Goal: Task Accomplishment & Management: Complete application form

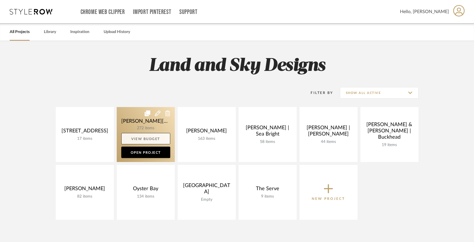
click at [139, 133] on link "View Budget" at bounding box center [145, 138] width 49 height 11
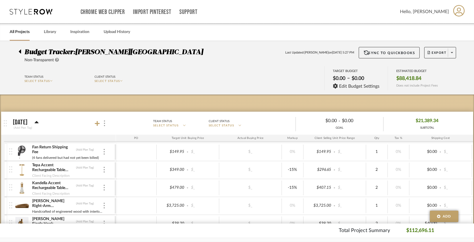
click at [22, 52] on div at bounding box center [22, 50] width 6 height 7
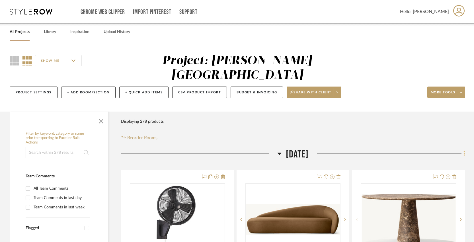
click at [463, 149] on fa-icon at bounding box center [463, 153] width 4 height 9
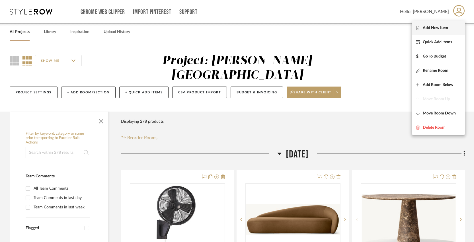
click at [433, 26] on span "Add New Item" at bounding box center [435, 27] width 25 height 5
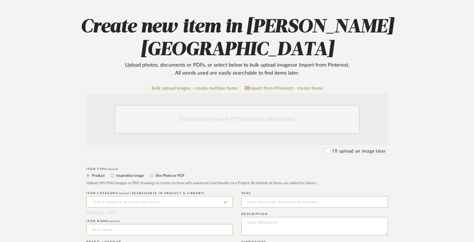
scroll to position [56, 0]
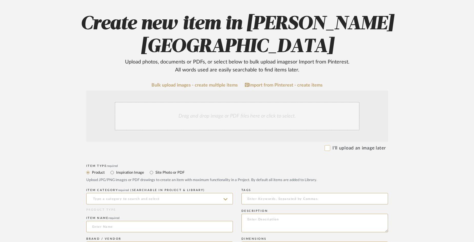
click at [328, 145] on input "I'll upload an image later" at bounding box center [327, 148] width 6 height 6
checkbox input "true"
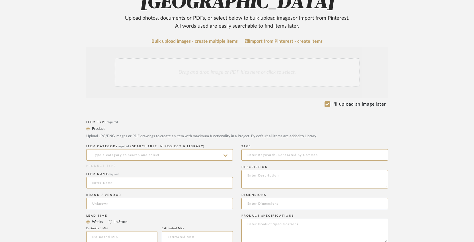
scroll to position [106, 0]
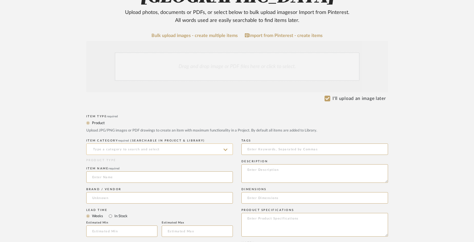
click at [159, 143] on input at bounding box center [159, 148] width 147 height 11
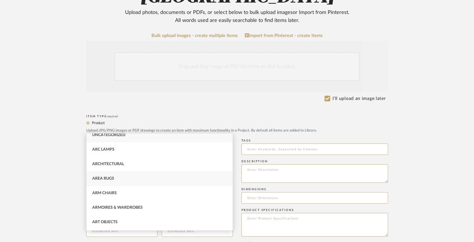
scroll to position [0, 0]
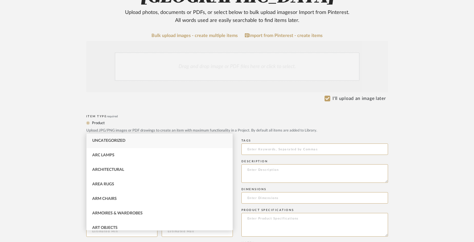
click at [108, 139] on span "Uncategorized" at bounding box center [108, 141] width 33 height 4
type input "Uncategorized"
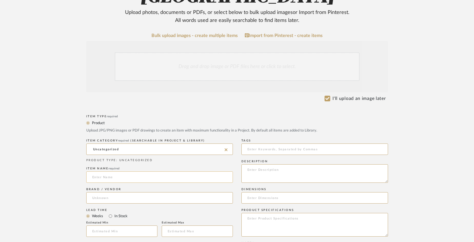
click at [111, 171] on input at bounding box center [159, 176] width 147 height 11
click at [116, 192] on input at bounding box center [159, 197] width 147 height 11
click at [118, 167] on span "required" at bounding box center [113, 168] width 11 height 3
click at [119, 171] on input "Placeholder" at bounding box center [159, 176] width 147 height 11
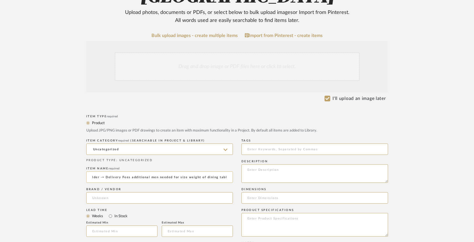
click at [104, 171] on input "Placeholder -= Delivery Fees additional men needed for size weight of dining ta…" at bounding box center [159, 176] width 147 height 11
drag, startPoint x: 228, startPoint y: 153, endPoint x: 106, endPoint y: 153, distance: 122.4
click at [106, 171] on input "Placeholder - Delivery Fees additional men needed for size weight of dining tab…" at bounding box center [159, 176] width 147 height 11
type input "Placeholder - Delivery Fees additional men needed for size weight of dining tab…"
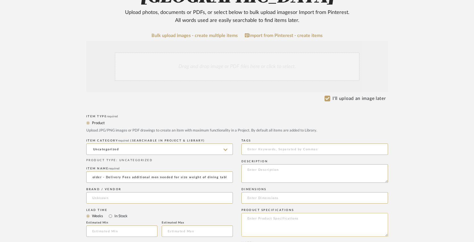
click at [265, 213] on textarea at bounding box center [314, 225] width 147 height 24
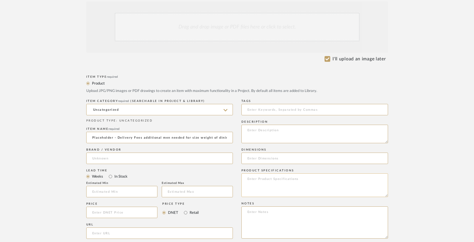
scroll to position [149, 0]
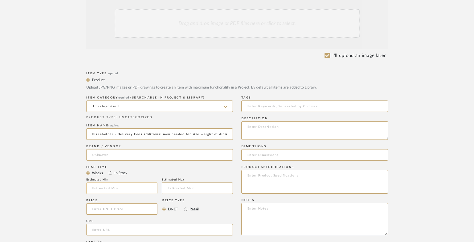
click at [112, 182] on input "text" at bounding box center [121, 187] width 71 height 11
click at [174, 182] on input at bounding box center [197, 187] width 71 height 11
click at [141, 149] on input at bounding box center [159, 154] width 147 height 11
type input "make and move"
click at [146, 165] on div "Lead Time" at bounding box center [159, 166] width 147 height 3
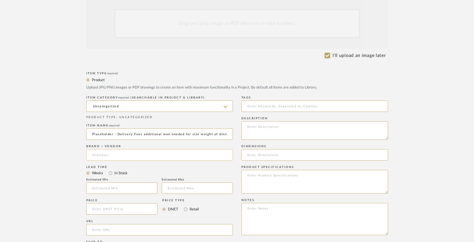
click at [119, 149] on input at bounding box center [159, 154] width 147 height 11
type input "make and move"
click at [146, 165] on div "Lead Time" at bounding box center [159, 166] width 147 height 3
click at [259, 149] on input at bounding box center [314, 154] width 147 height 11
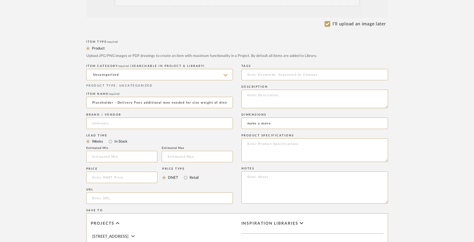
scroll to position [182, 0]
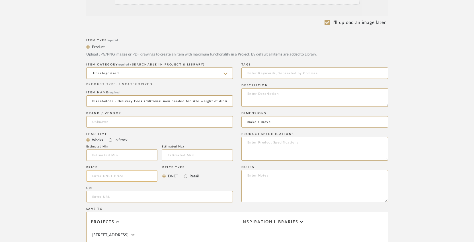
type input "make a move"
click at [129, 170] on input at bounding box center [121, 175] width 71 height 11
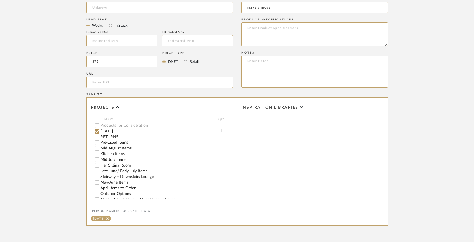
scroll to position [23, 0]
type input "$375.00"
click at [97, 125] on input "[DATE]" at bounding box center [97, 128] width 6 height 6
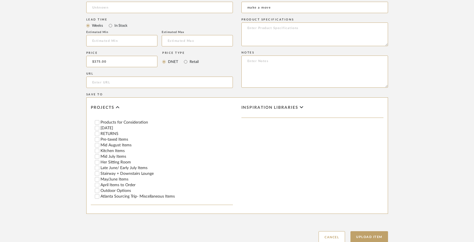
click at [98, 125] on input "[DATE]" at bounding box center [97, 128] width 6 height 6
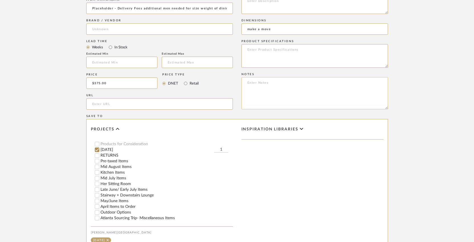
scroll to position [327, 0]
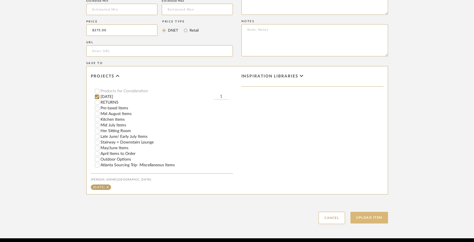
click at [363, 212] on button "Upload Item" at bounding box center [369, 218] width 38 height 12
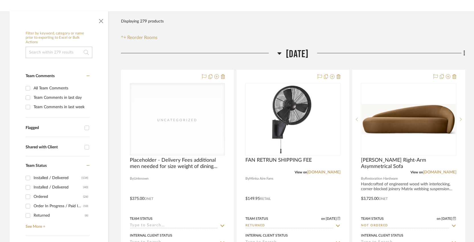
scroll to position [133, 0]
